Goal: Check status: Check status

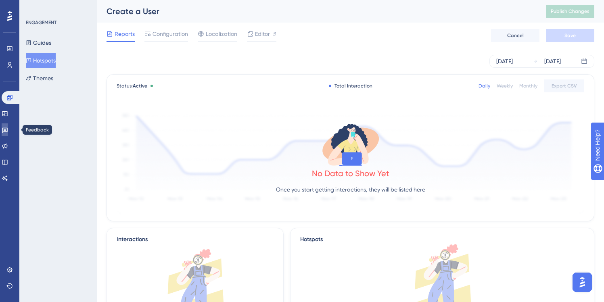
click at [8, 127] on link at bounding box center [5, 129] width 6 height 13
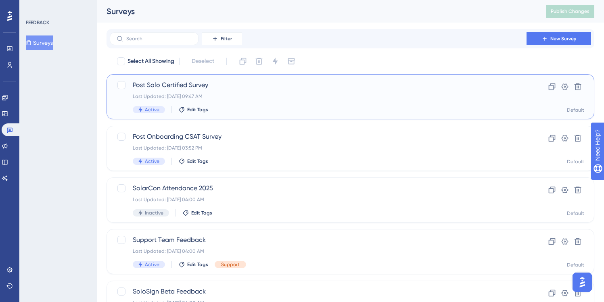
click at [225, 97] on div "Last Updated: [DATE] 09:47 AM" at bounding box center [318, 96] width 371 height 6
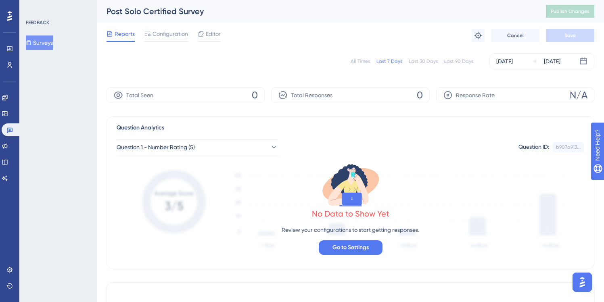
click at [53, 38] on button "Surveys" at bounding box center [39, 43] width 27 height 15
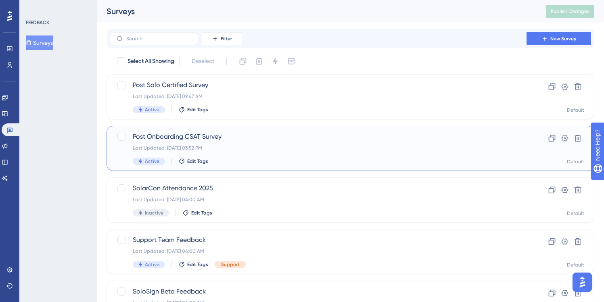
click at [241, 136] on span "Post Onboarding CSAT Survey" at bounding box center [318, 137] width 371 height 10
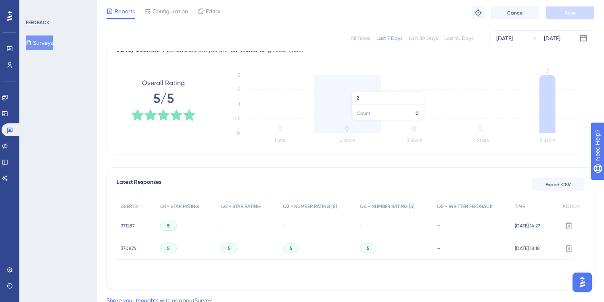
scroll to position [141, 0]
